Goal: Information Seeking & Learning: Learn about a topic

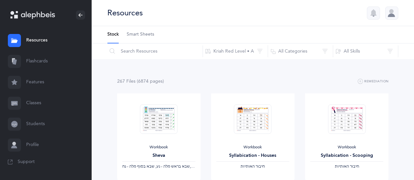
click at [41, 62] on link "Flashcards" at bounding box center [46, 61] width 92 height 21
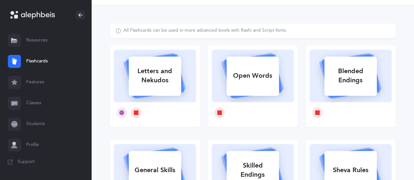
scroll to position [24, 0]
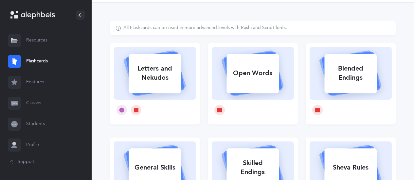
click at [155, 77] on div "Letters and Nekudos" at bounding box center [155, 73] width 52 height 26
select select
select select "single"
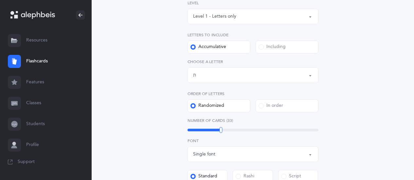
scroll to position [107, 0]
click at [267, 75] on div "Letters up until: ת" at bounding box center [253, 74] width 120 height 11
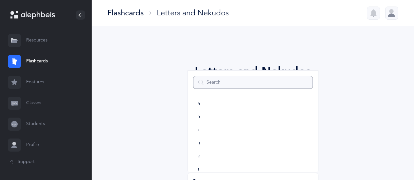
scroll to position [0, 0]
click at [198, 106] on span "א" at bounding box center [199, 106] width 3 height 6
select select "1"
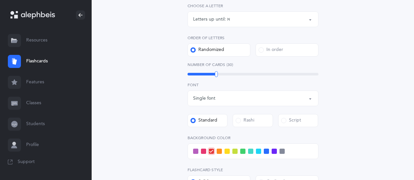
scroll to position [162, 0]
click at [269, 54] on label "In order" at bounding box center [287, 49] width 63 height 13
click at [0, 0] on input "In order" at bounding box center [0, 0] width 0 height 0
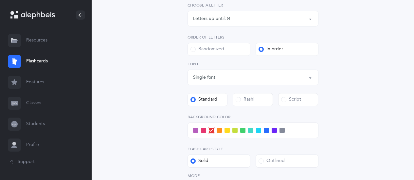
click at [194, 49] on span at bounding box center [193, 49] width 5 height 5
click at [0, 0] on input "Randomized" at bounding box center [0, 0] width 0 height 0
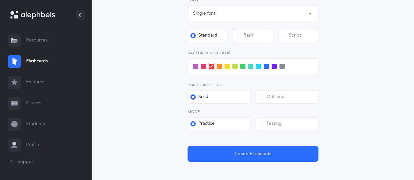
scroll to position [251, 0]
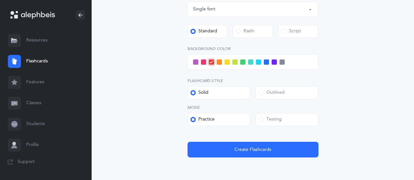
click at [263, 118] on div "Testing" at bounding box center [270, 120] width 23 height 7
click at [0, 0] on input "Testing" at bounding box center [0, 0] width 0 height 0
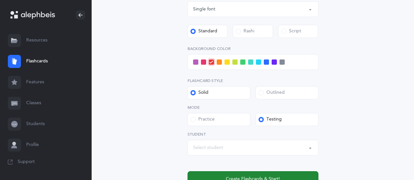
click at [230, 174] on button "Create Flashcards & Start!" at bounding box center [253, 180] width 131 height 16
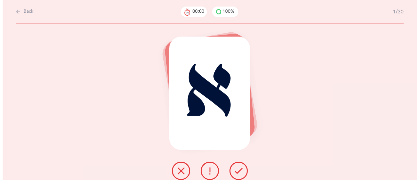
scroll to position [0, 0]
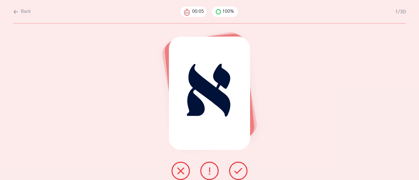
click at [235, 169] on icon at bounding box center [238, 171] width 8 height 8
click at [182, 171] on icon at bounding box center [181, 171] width 8 height 8
click at [213, 173] on button at bounding box center [209, 171] width 18 height 18
click at [238, 170] on icon at bounding box center [238, 171] width 8 height 8
click at [240, 173] on icon at bounding box center [238, 171] width 8 height 8
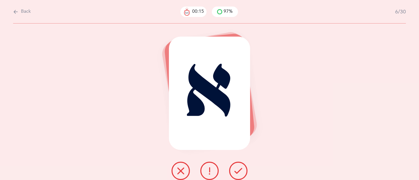
click at [239, 172] on icon at bounding box center [238, 171] width 8 height 8
click at [239, 171] on icon at bounding box center [238, 171] width 8 height 8
click at [238, 171] on icon at bounding box center [238, 171] width 8 height 8
click at [239, 171] on icon at bounding box center [238, 171] width 8 height 8
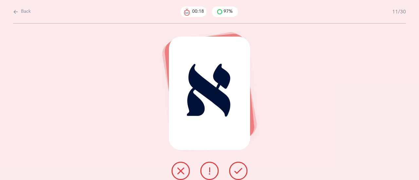
click at [237, 172] on icon at bounding box center [238, 171] width 8 height 8
click at [238, 172] on icon at bounding box center [238, 171] width 8 height 8
click at [235, 172] on icon at bounding box center [238, 171] width 8 height 8
click at [239, 171] on icon at bounding box center [238, 171] width 8 height 8
click at [240, 172] on icon at bounding box center [238, 171] width 8 height 8
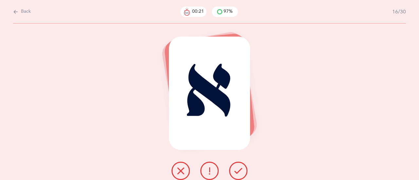
click at [239, 171] on icon at bounding box center [238, 171] width 8 height 8
click at [239, 170] on icon at bounding box center [238, 171] width 8 height 8
click at [238, 171] on icon at bounding box center [238, 171] width 8 height 8
click at [239, 171] on icon at bounding box center [238, 171] width 8 height 8
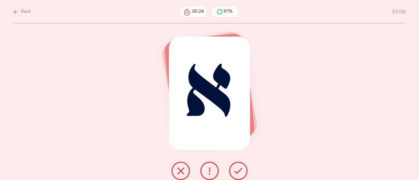
click at [239, 172] on icon at bounding box center [238, 171] width 8 height 8
click at [241, 171] on icon at bounding box center [238, 171] width 8 height 8
click at [241, 173] on icon at bounding box center [238, 171] width 8 height 8
click at [241, 172] on icon at bounding box center [238, 171] width 8 height 8
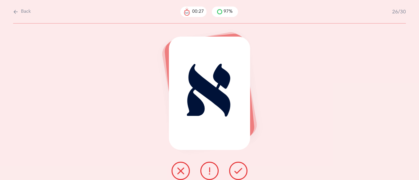
click at [242, 172] on icon at bounding box center [238, 171] width 8 height 8
click at [241, 173] on icon at bounding box center [238, 171] width 8 height 8
click at [240, 171] on icon at bounding box center [238, 171] width 8 height 8
click at [241, 171] on icon at bounding box center [238, 171] width 8 height 8
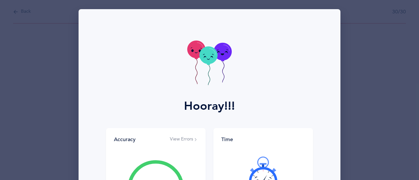
click at [244, 171] on icon at bounding box center [263, 175] width 39 height 39
click at [241, 169] on div at bounding box center [263, 176] width 84 height 55
click at [244, 169] on icon at bounding box center [263, 175] width 39 height 39
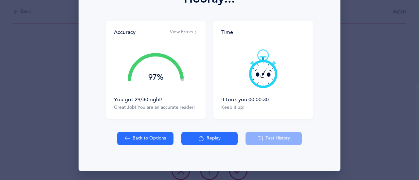
scroll to position [107, 0]
